Goal: Contribute content

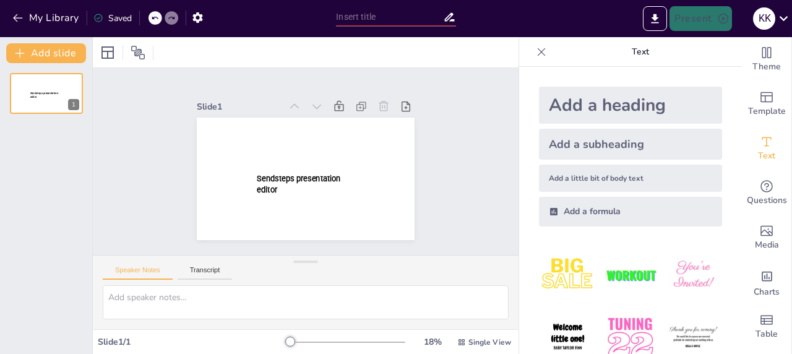
type input "New Sendsteps"
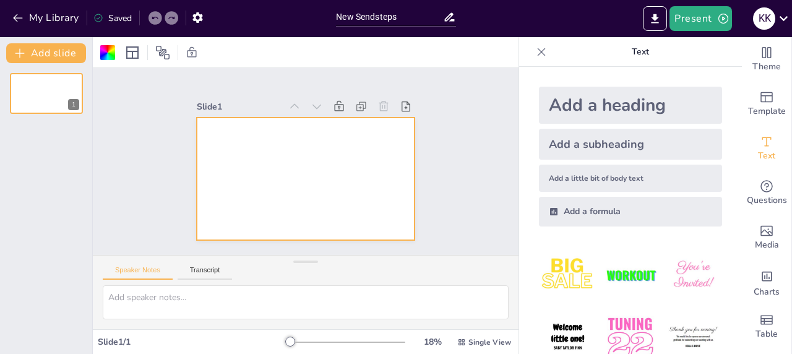
click at [614, 273] on img at bounding box center [631, 275] width 58 height 58
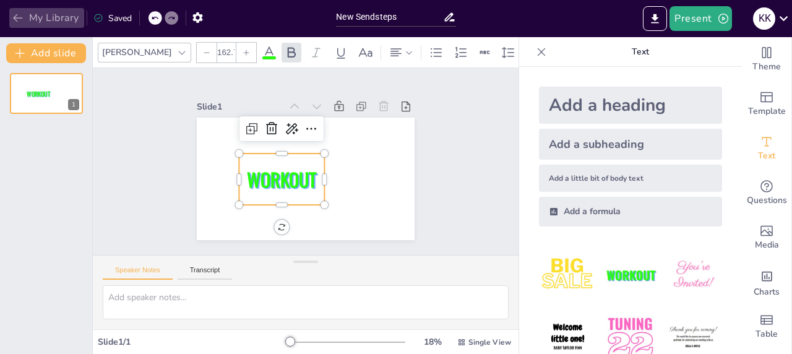
click at [17, 15] on icon "button" at bounding box center [18, 18] width 12 height 12
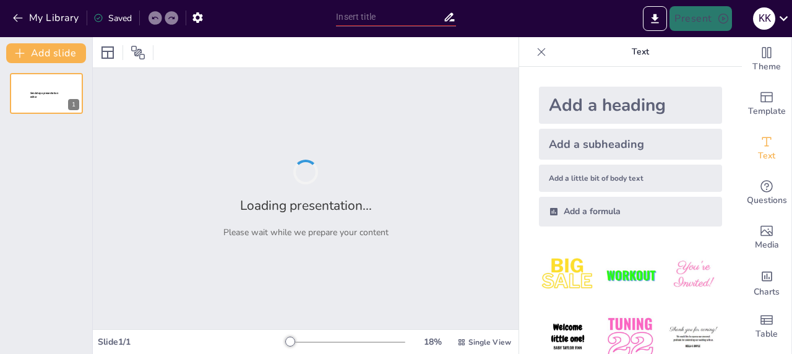
type input "Культурные особенности Японии и их влияние на управление"
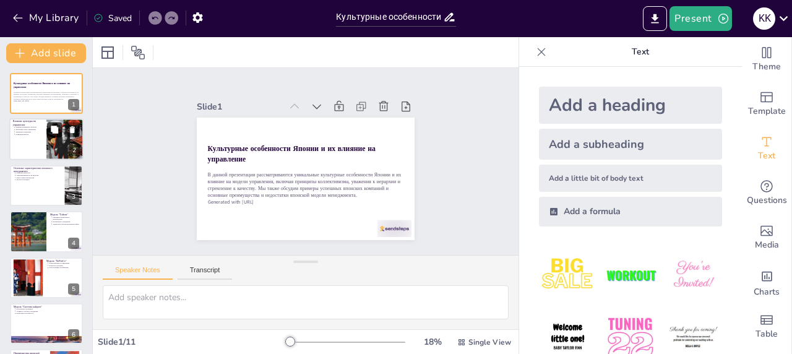
click at [49, 128] on button at bounding box center [54, 130] width 15 height 15
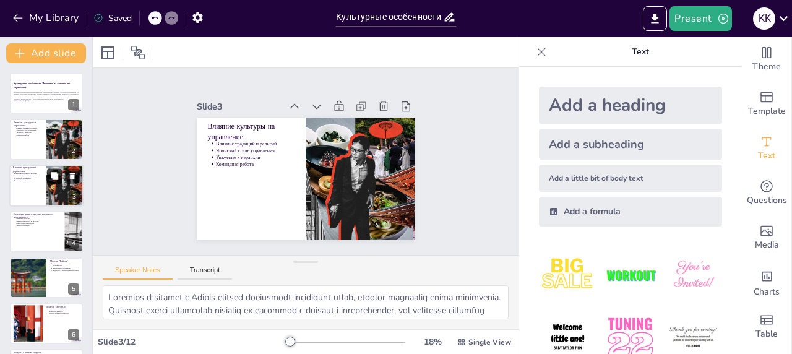
click at [60, 180] on button at bounding box center [54, 175] width 15 height 15
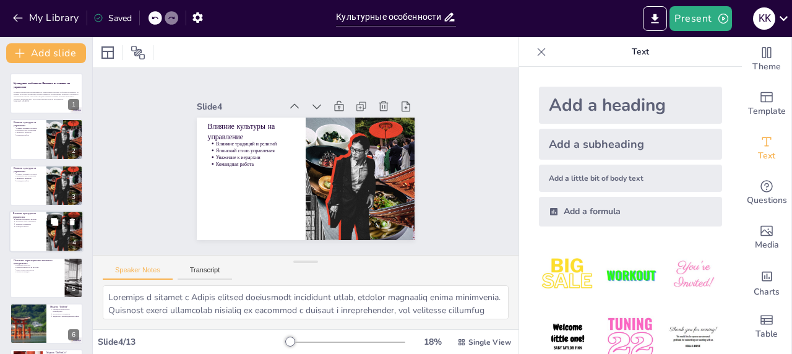
scroll to position [23, 0]
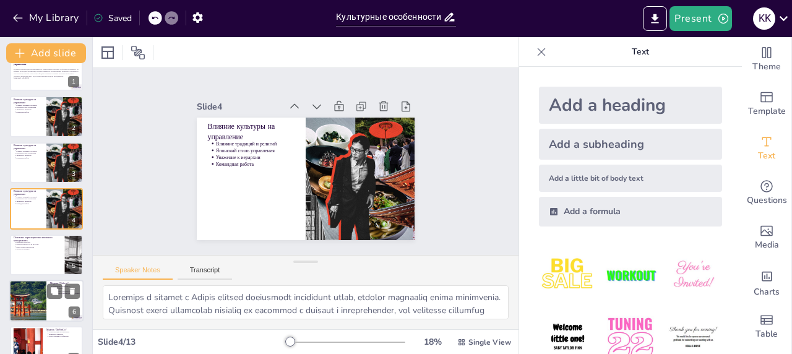
click at [49, 302] on div at bounding box center [46, 301] width 74 height 42
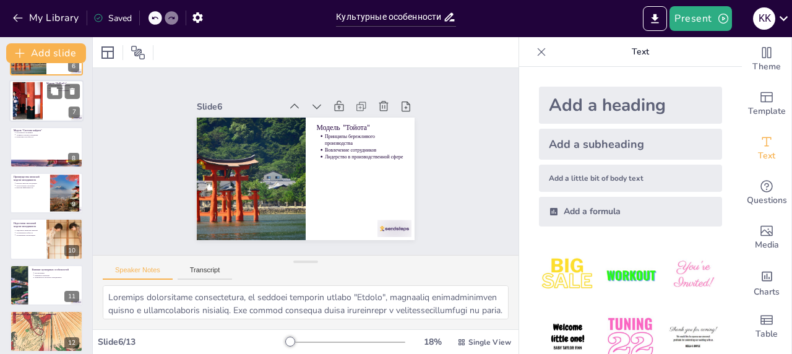
scroll to position [301, 0]
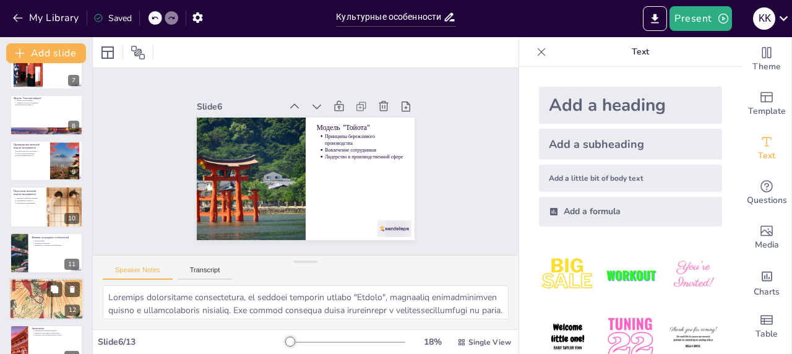
click at [41, 309] on div at bounding box center [46, 299] width 74 height 115
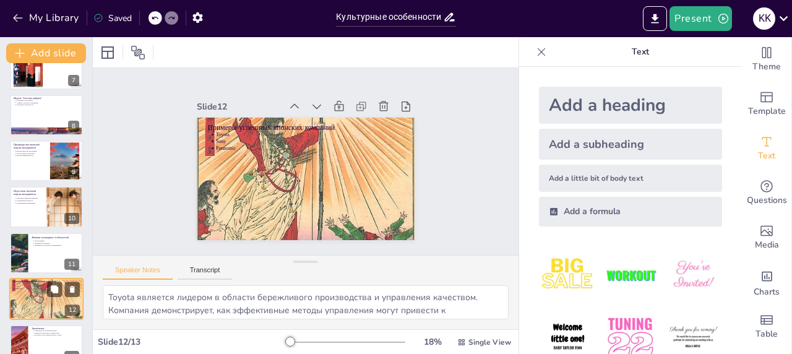
scroll to position [322, 0]
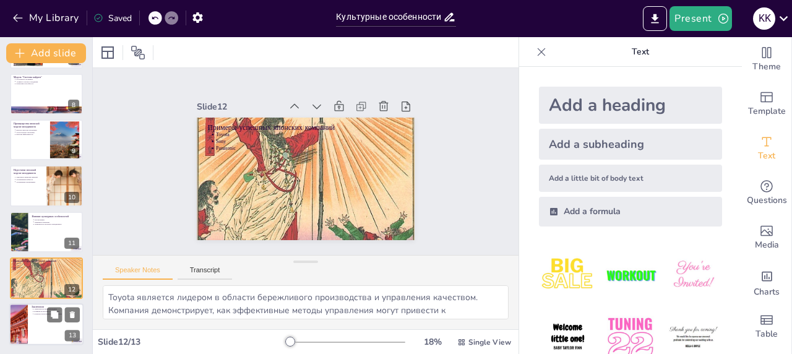
click at [39, 310] on p "Влияние культурных особенностей" at bounding box center [58, 311] width 46 height 2
type textarea "Уникальность японской модели менеджмента заключается в гармоничном сочетании тр…"
